Goal: Information Seeking & Learning: Find specific fact

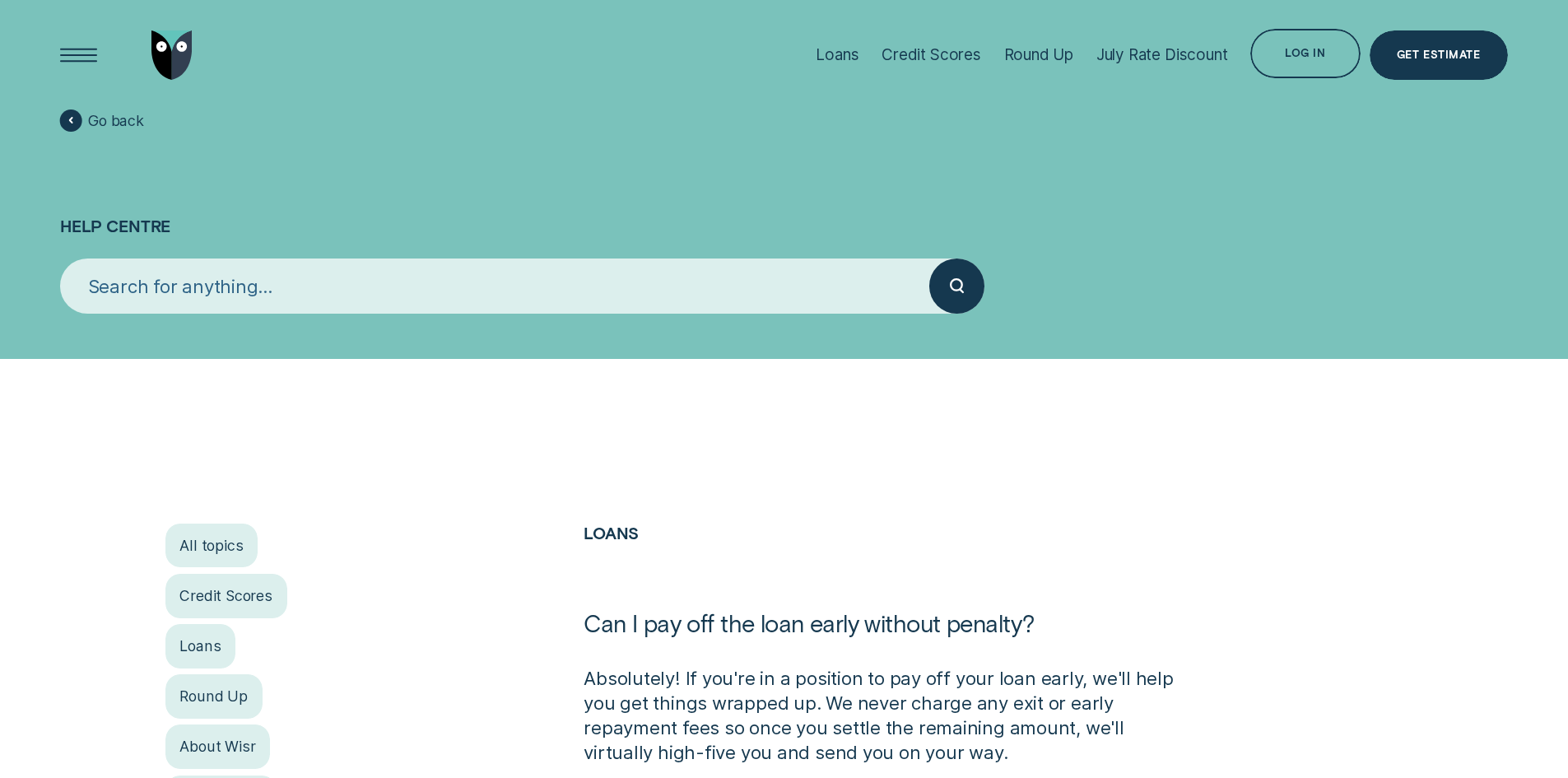
click at [547, 295] on input "search" at bounding box center [494, 286] width 870 height 55
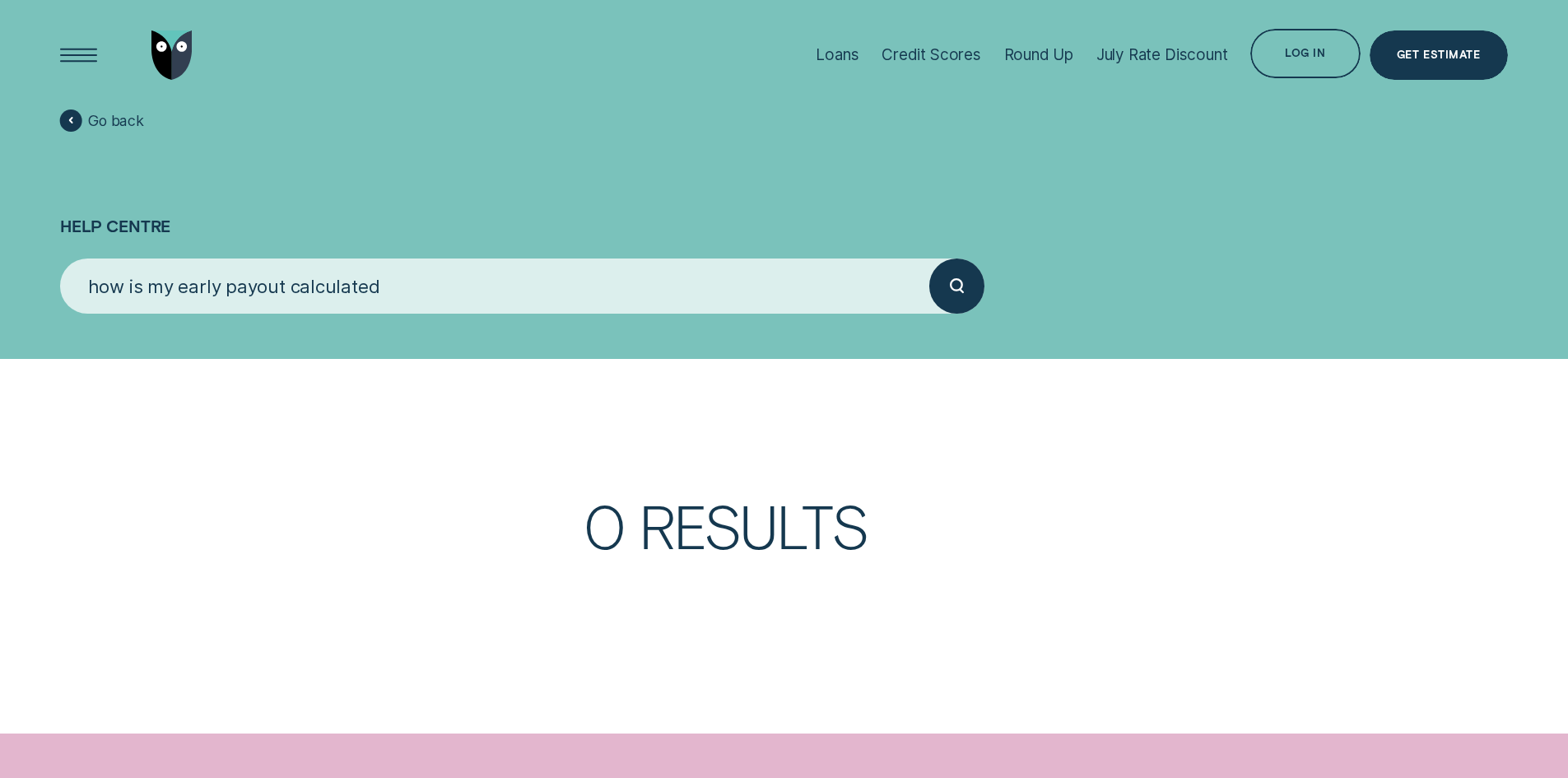
click at [929, 258] on button "submit" at bounding box center [957, 286] width 55 height 55
click at [956, 284] on icon "submit" at bounding box center [958, 286] width 15 height 15
drag, startPoint x: 483, startPoint y: 289, endPoint x: -21, endPoint y: 336, distance: 506.2
type input "Early payout"
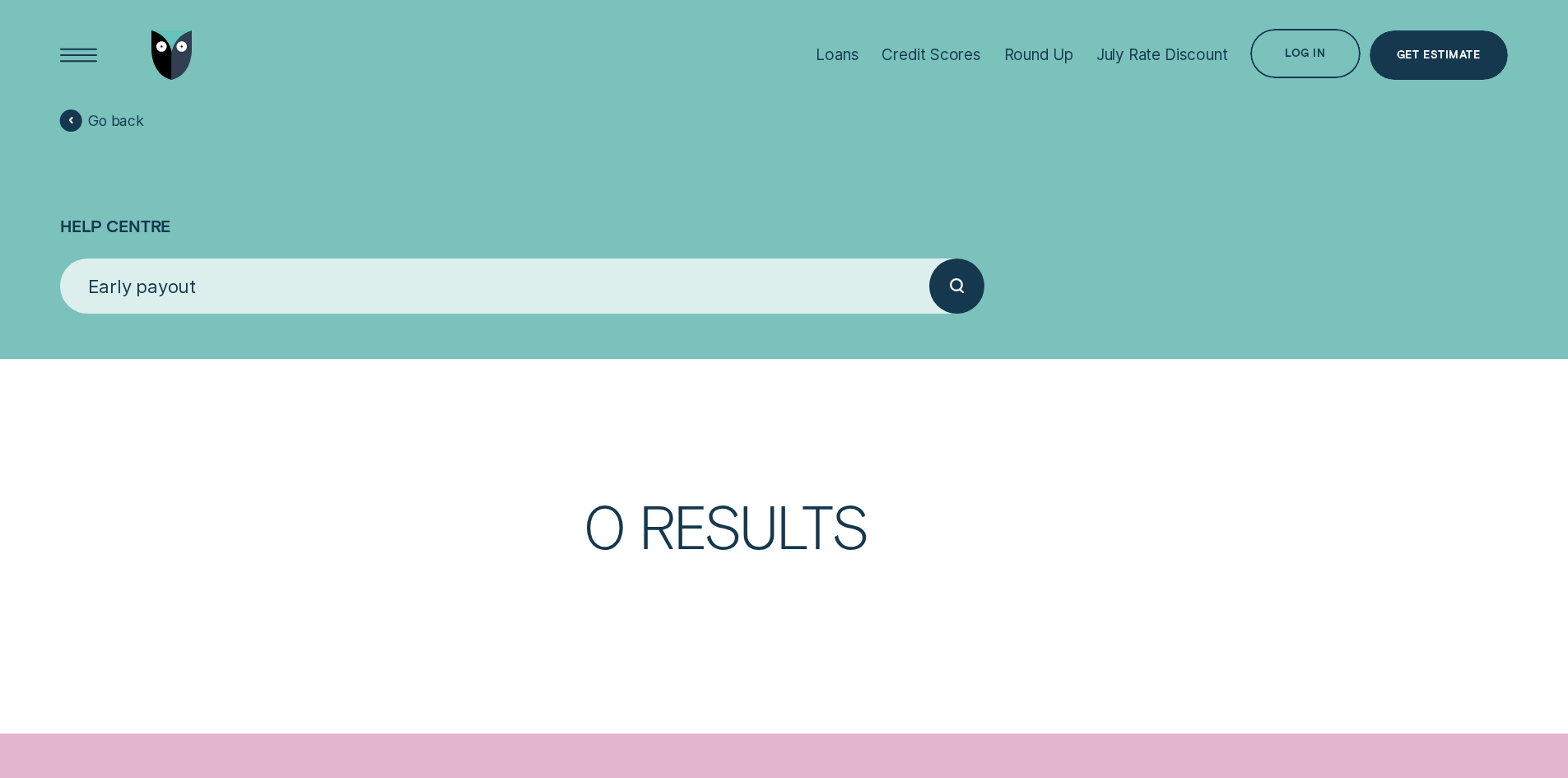
click at [929, 258] on button "submit" at bounding box center [957, 286] width 55 height 55
click at [965, 292] on div "submit" at bounding box center [957, 286] width 55 height 55
click at [847, 52] on div "Loans" at bounding box center [836, 55] width 43 height 19
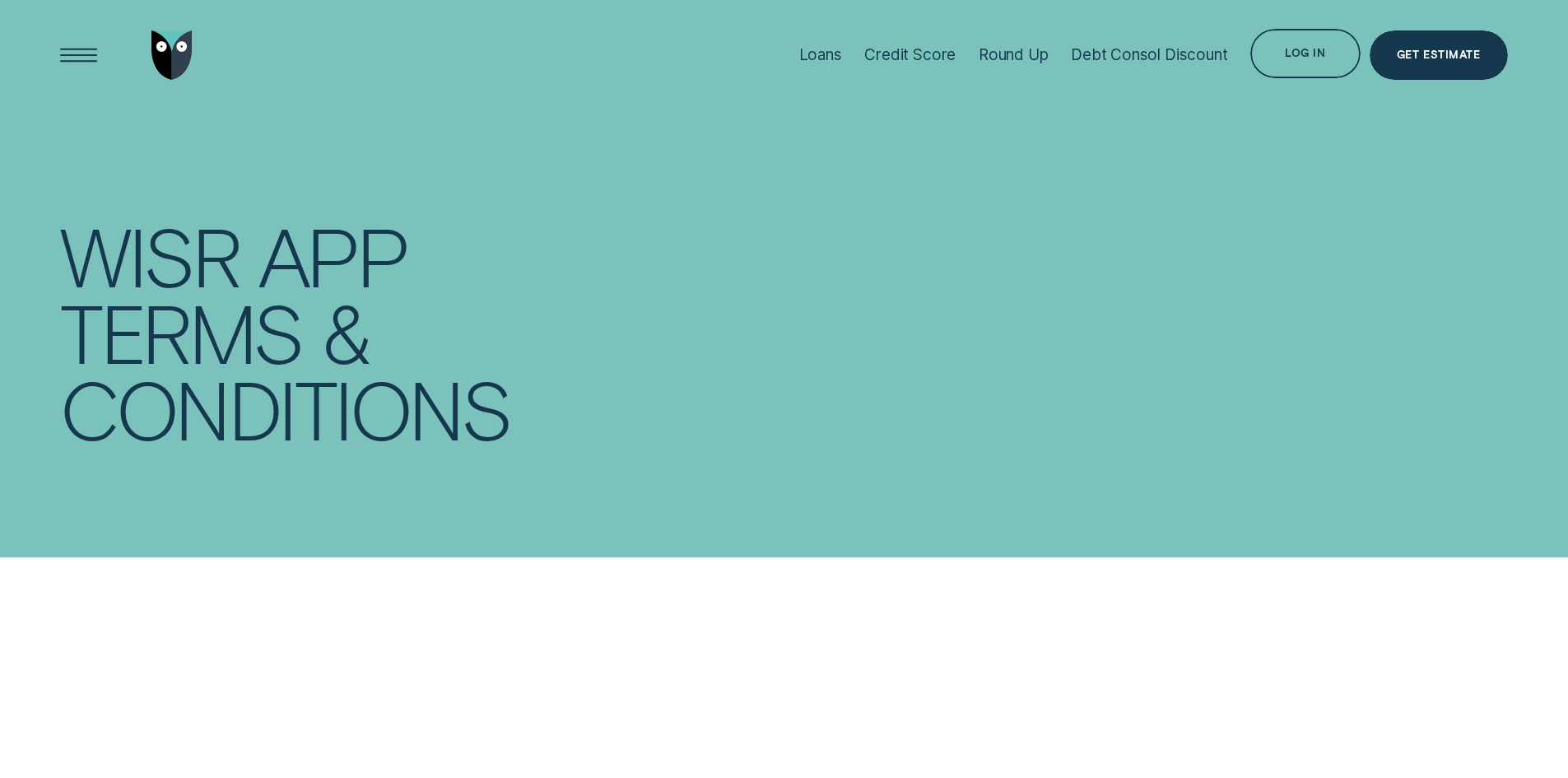
click at [809, 351] on div "Wisr App Terms & Conditions" at bounding box center [783, 386] width 1447 height 771
click at [1106, 212] on div "Wisr App Terms & Conditions" at bounding box center [783, 386] width 1447 height 771
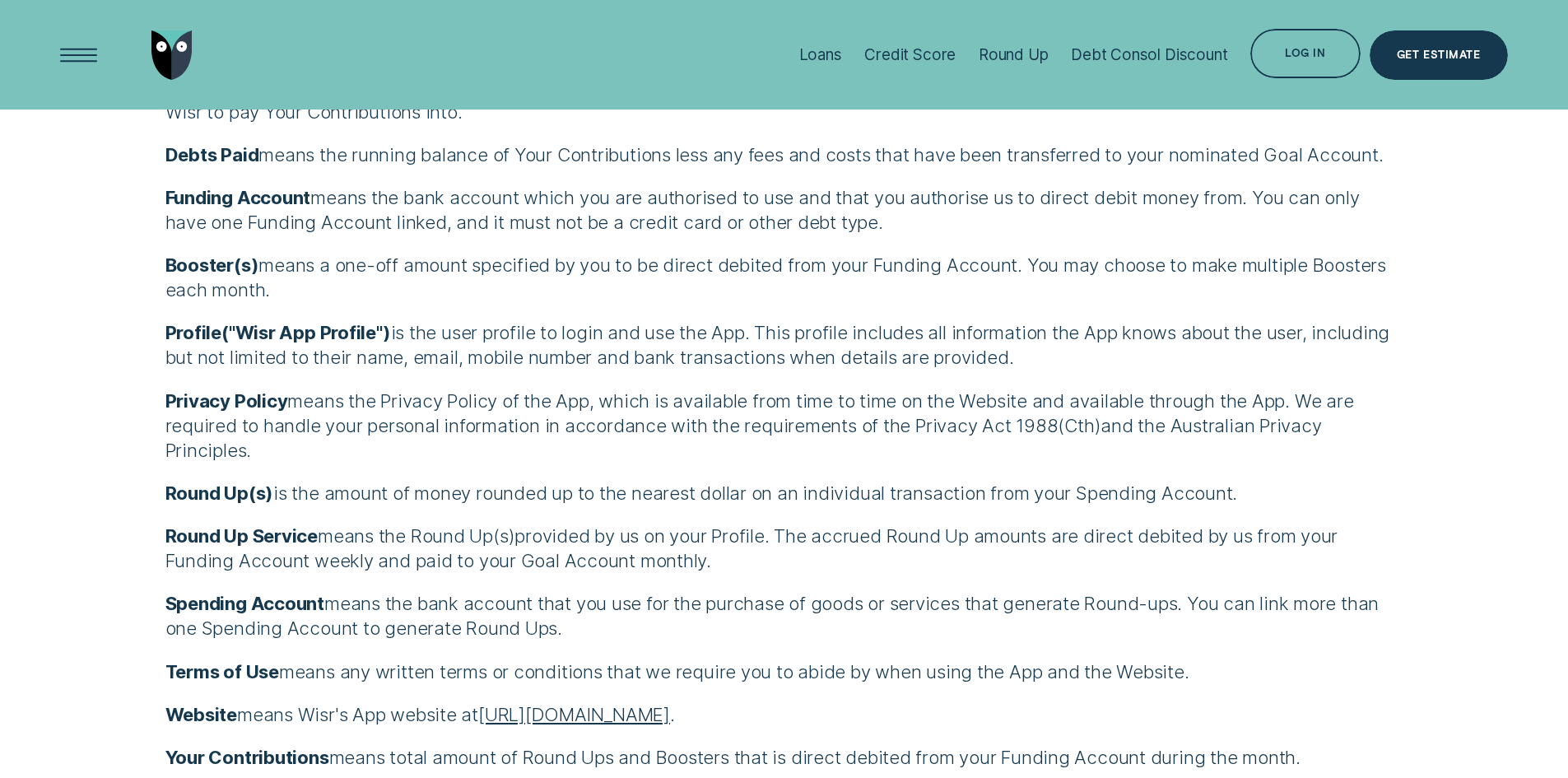
scroll to position [8063, 0]
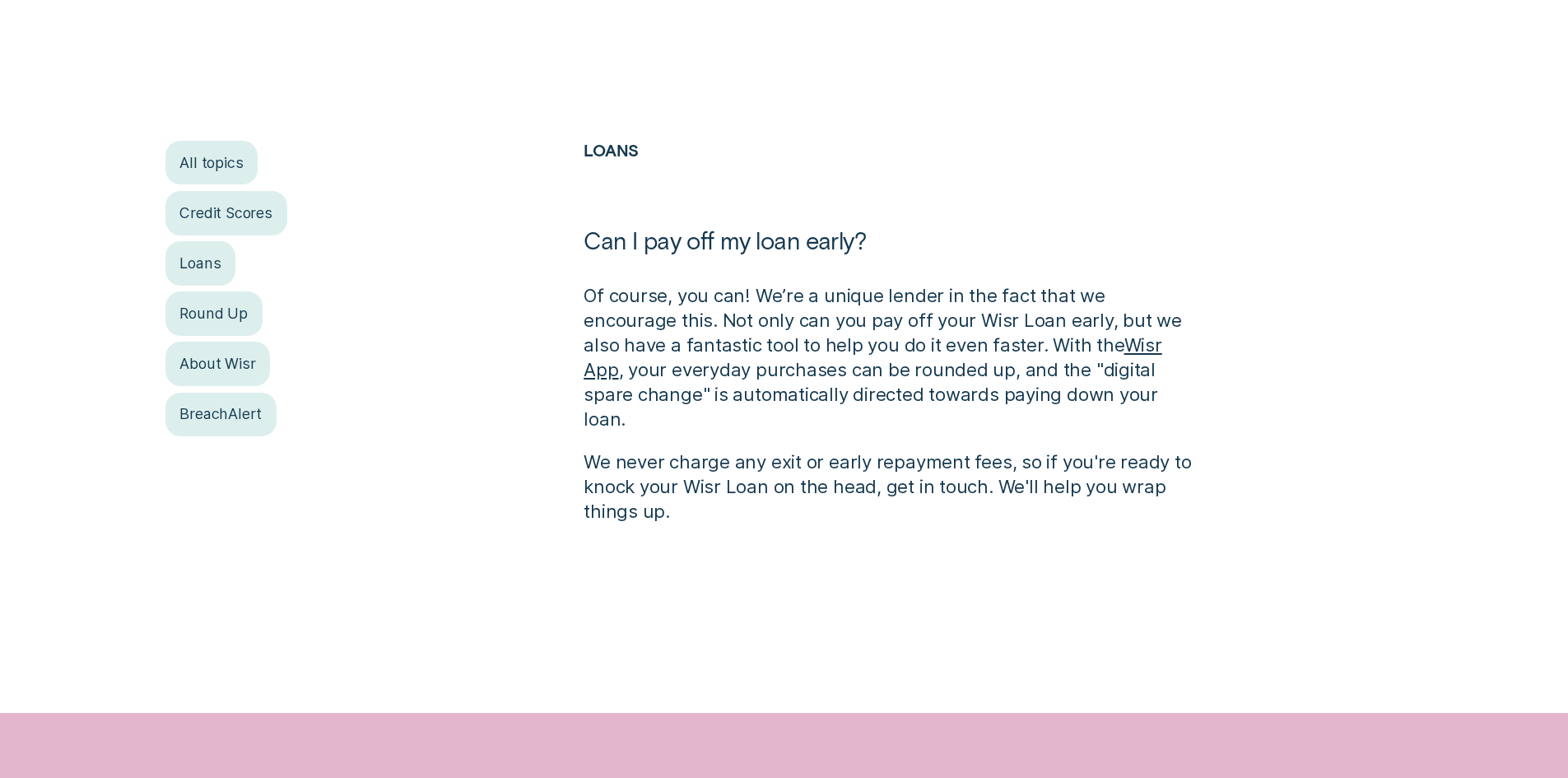
scroll to position [411, 0]
